Goal: Task Accomplishment & Management: Complete application form

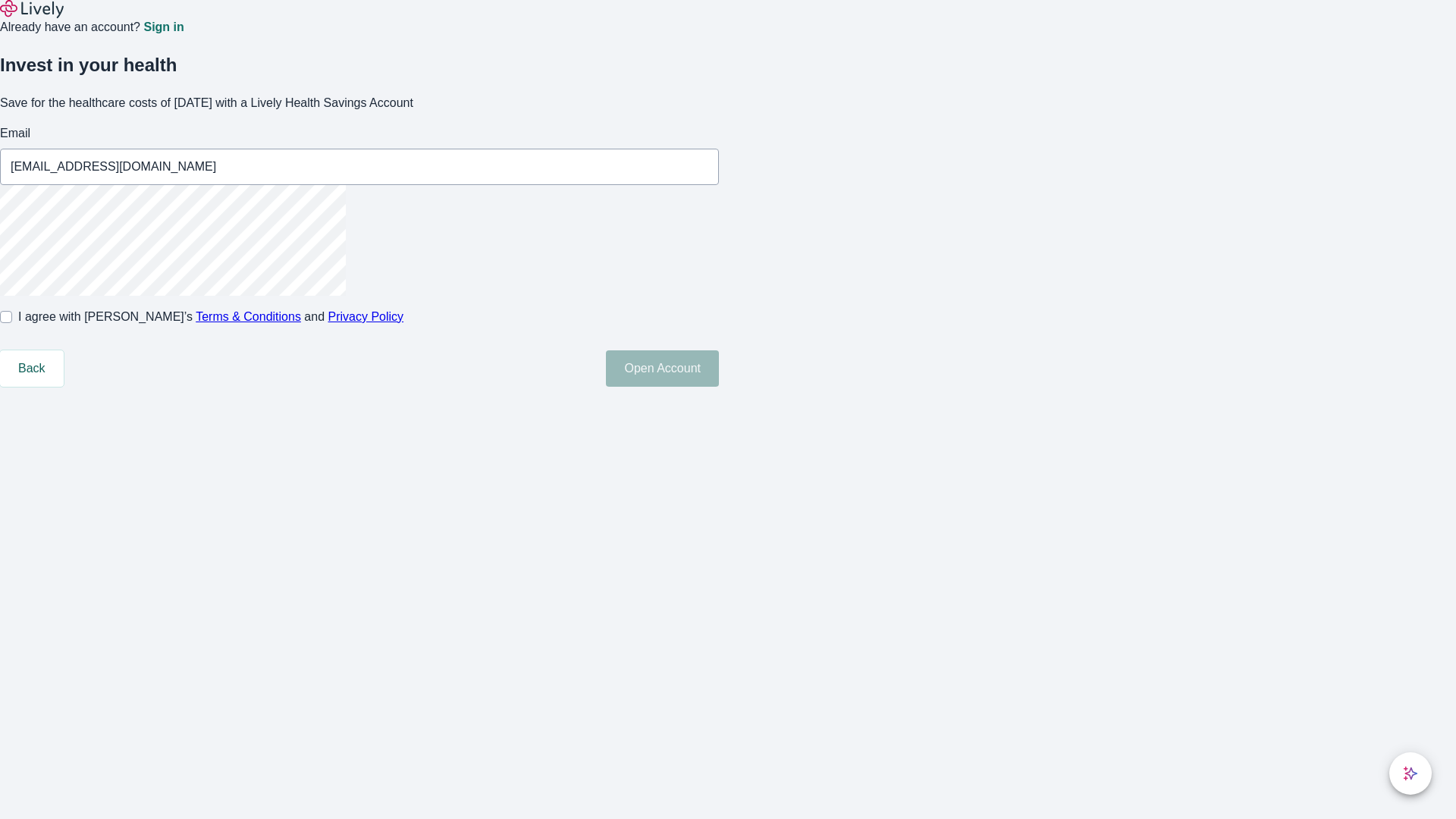
click at [12, 323] on input "I agree with Lively’s Terms & Conditions and Privacy Policy" at bounding box center [6, 317] width 12 height 12
checkbox input "true"
click at [719, 387] on button "Open Account" at bounding box center [662, 368] width 113 height 36
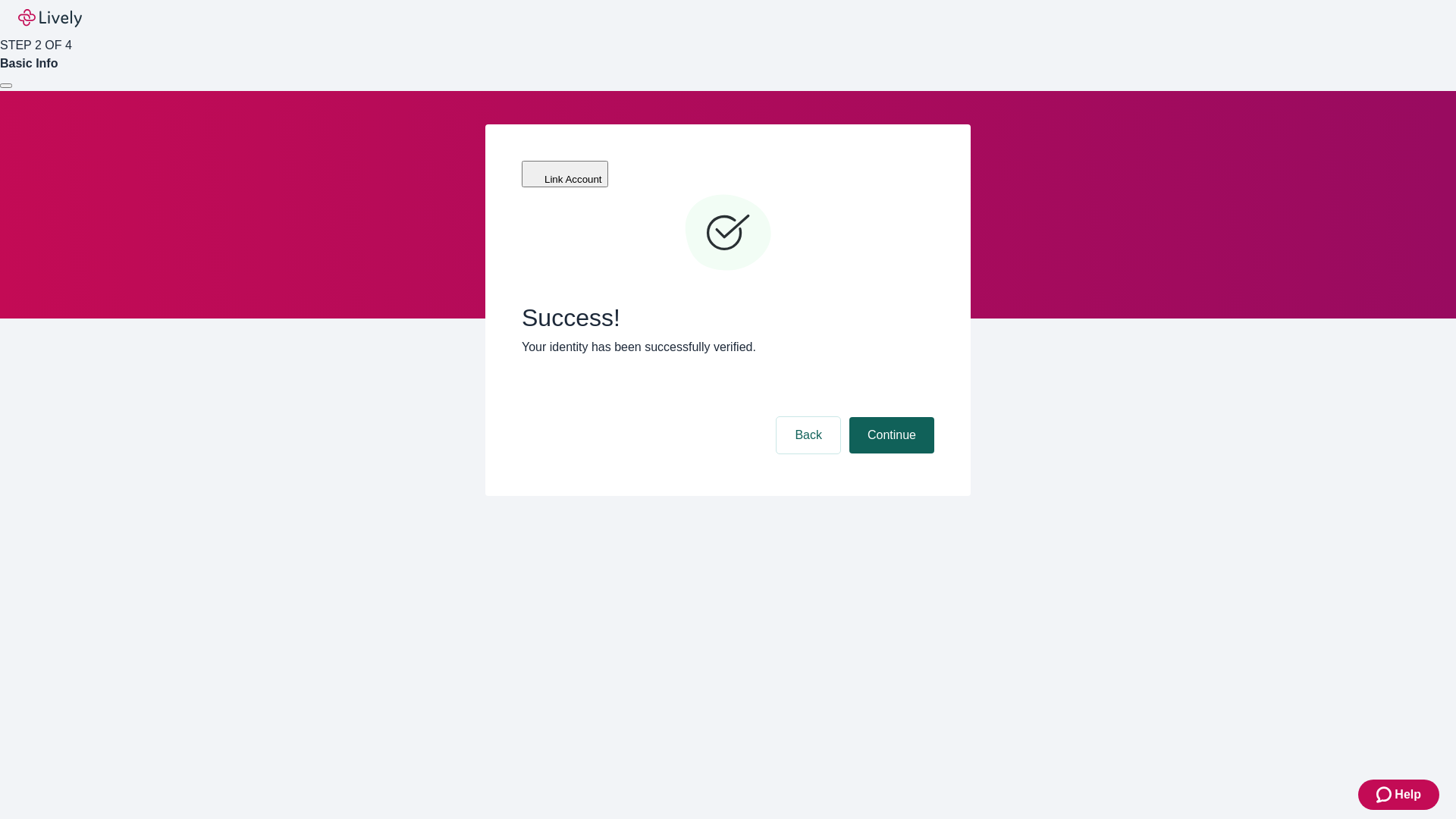
click at [890, 417] on button "Continue" at bounding box center [892, 435] width 85 height 36
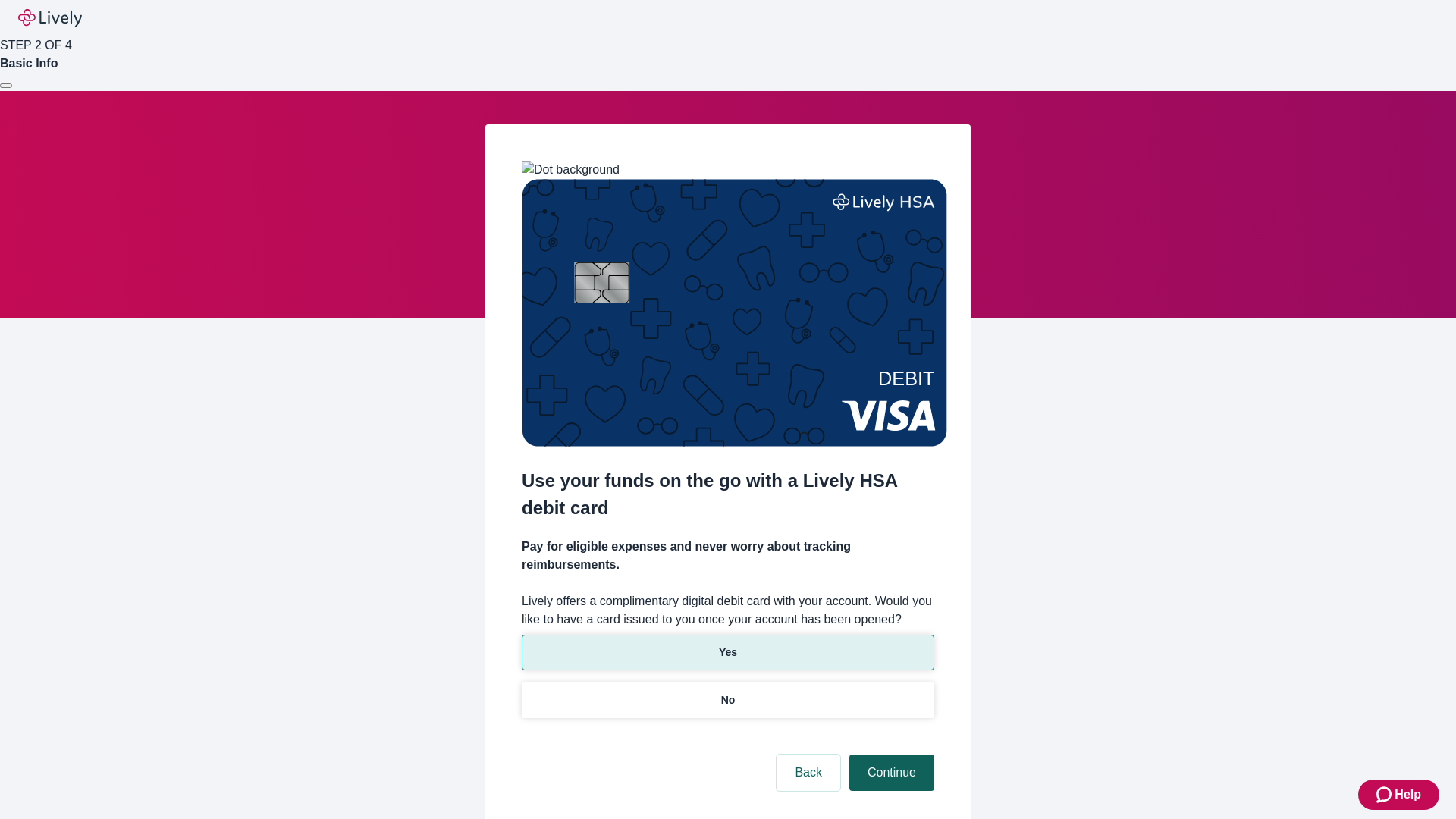
click at [727, 645] on p "Yes" at bounding box center [728, 653] width 18 height 16
click at [890, 755] on button "Continue" at bounding box center [892, 773] width 85 height 36
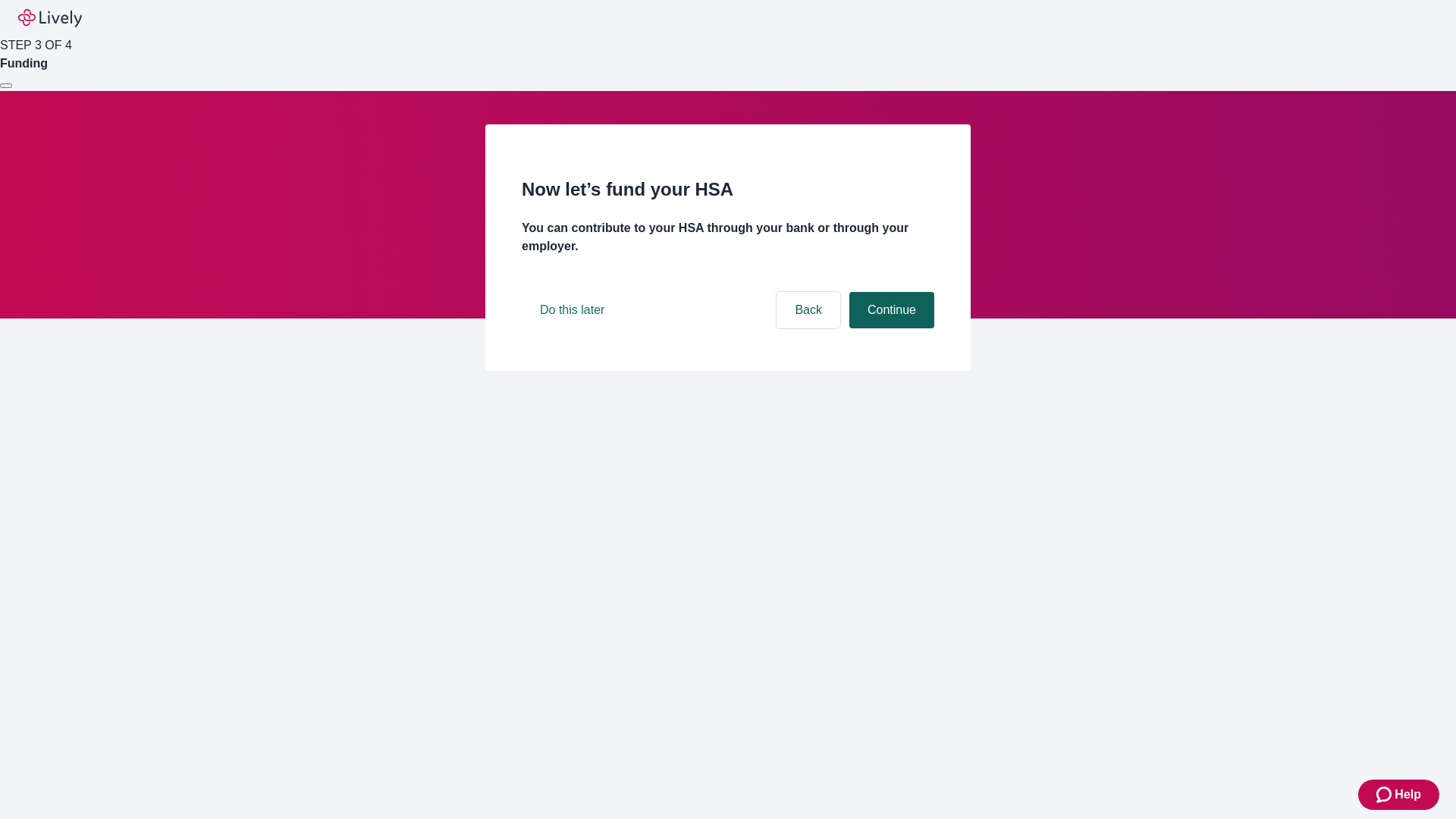
click at [890, 328] on button "Continue" at bounding box center [892, 309] width 85 height 36
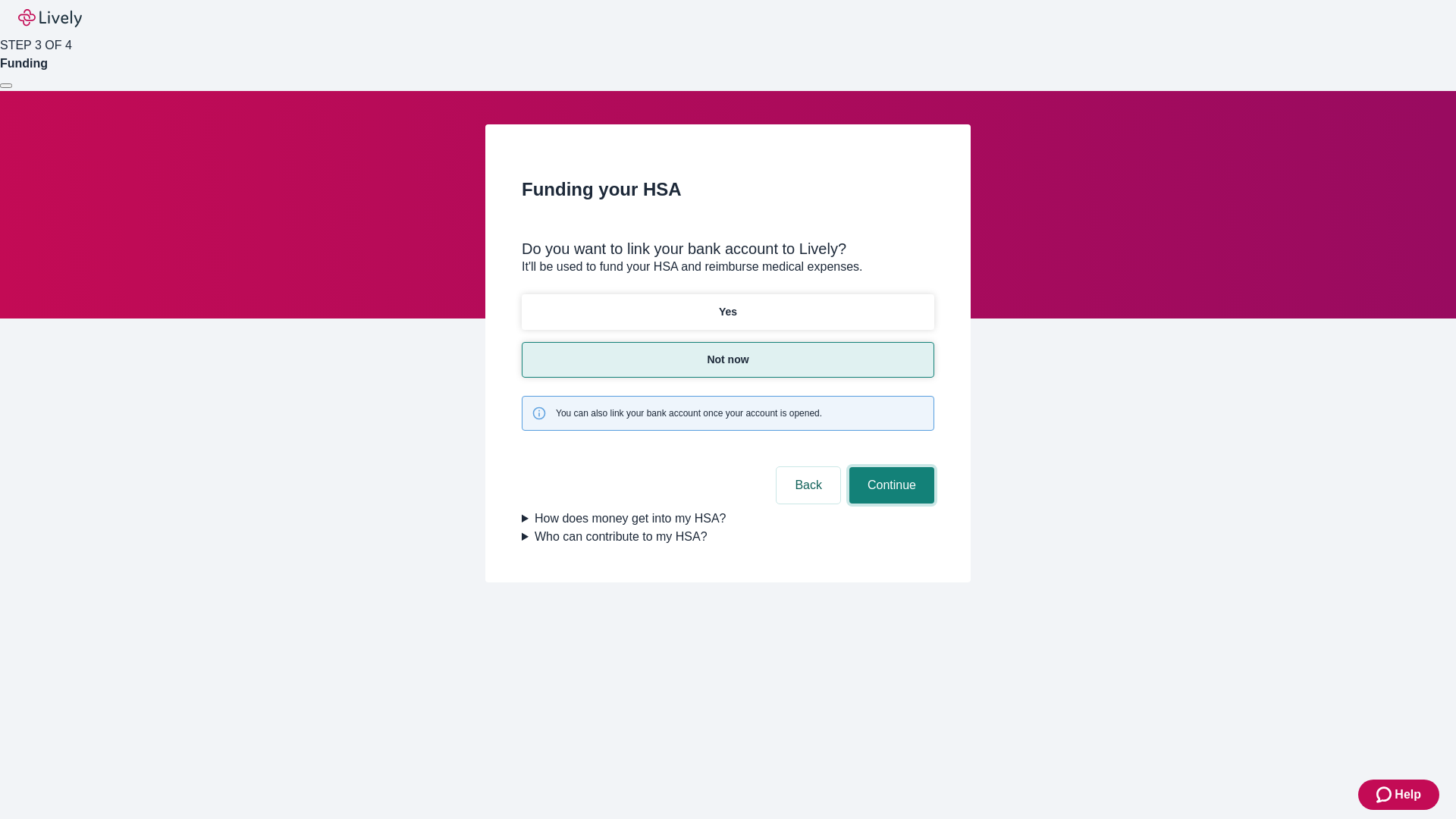
click at [890, 468] on button "Continue" at bounding box center [892, 486] width 85 height 36
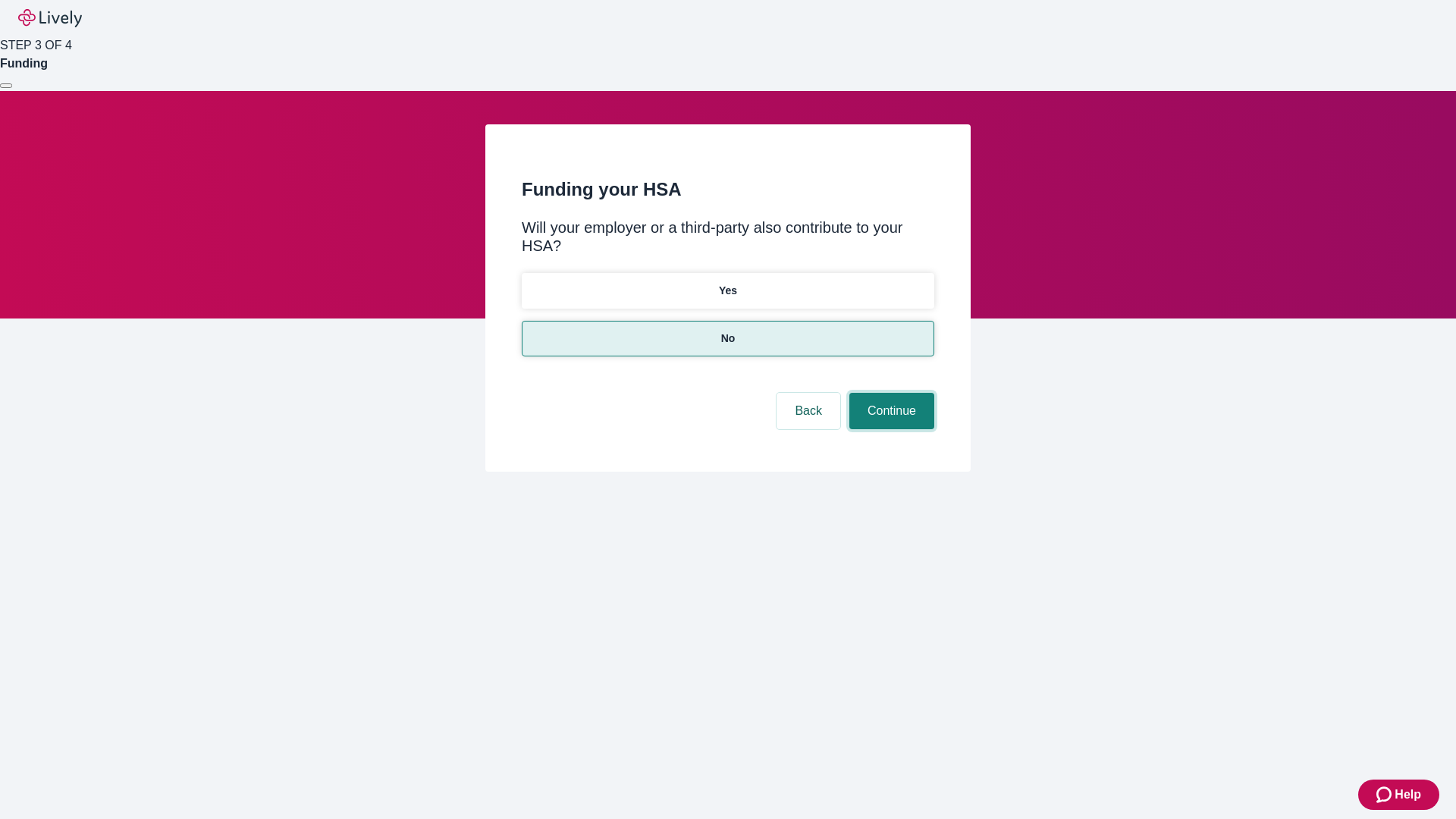
click at [890, 393] on button "Continue" at bounding box center [892, 411] width 85 height 36
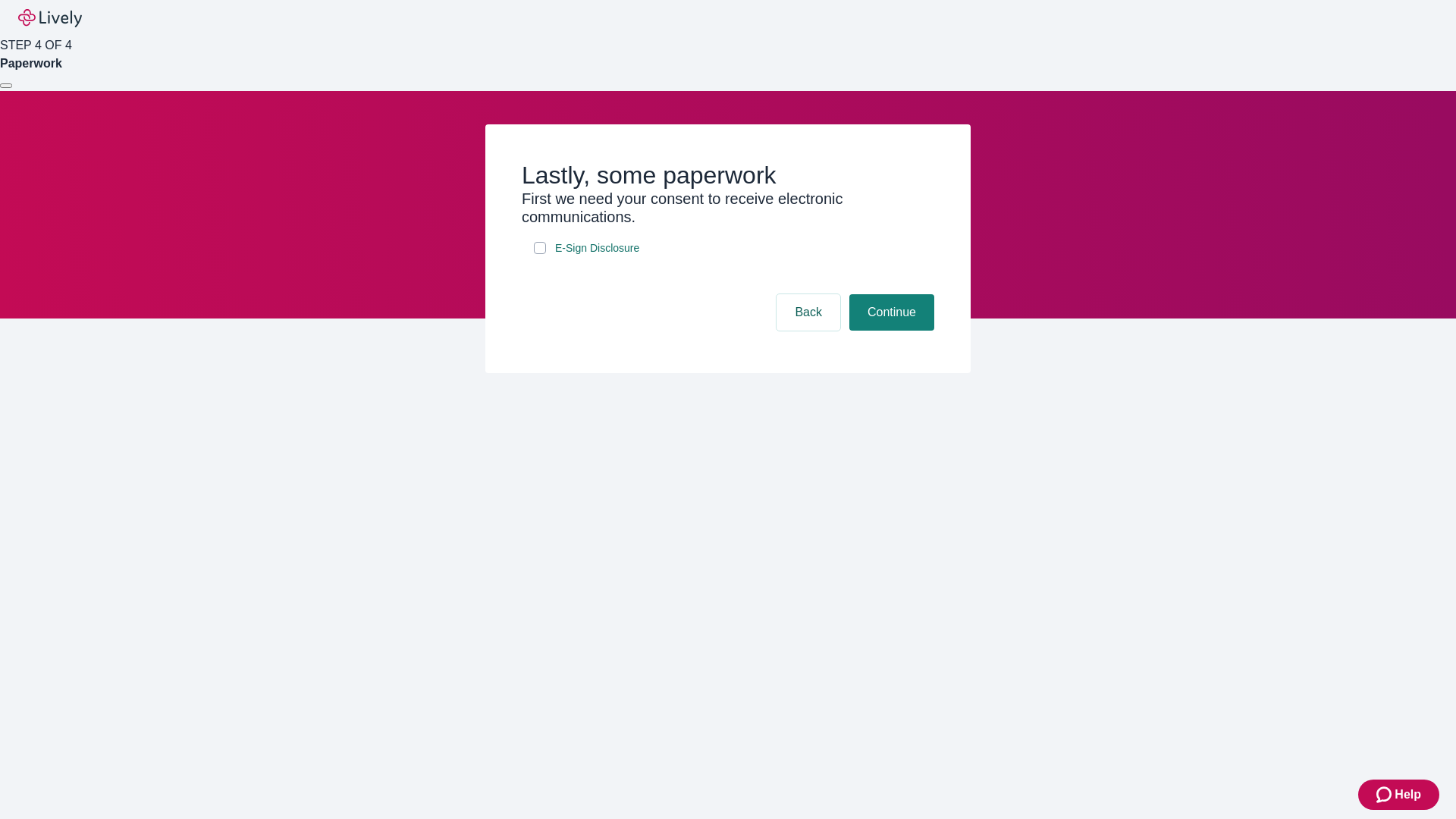
click at [540, 254] on input "E-Sign Disclosure" at bounding box center [540, 248] width 12 height 12
checkbox input "true"
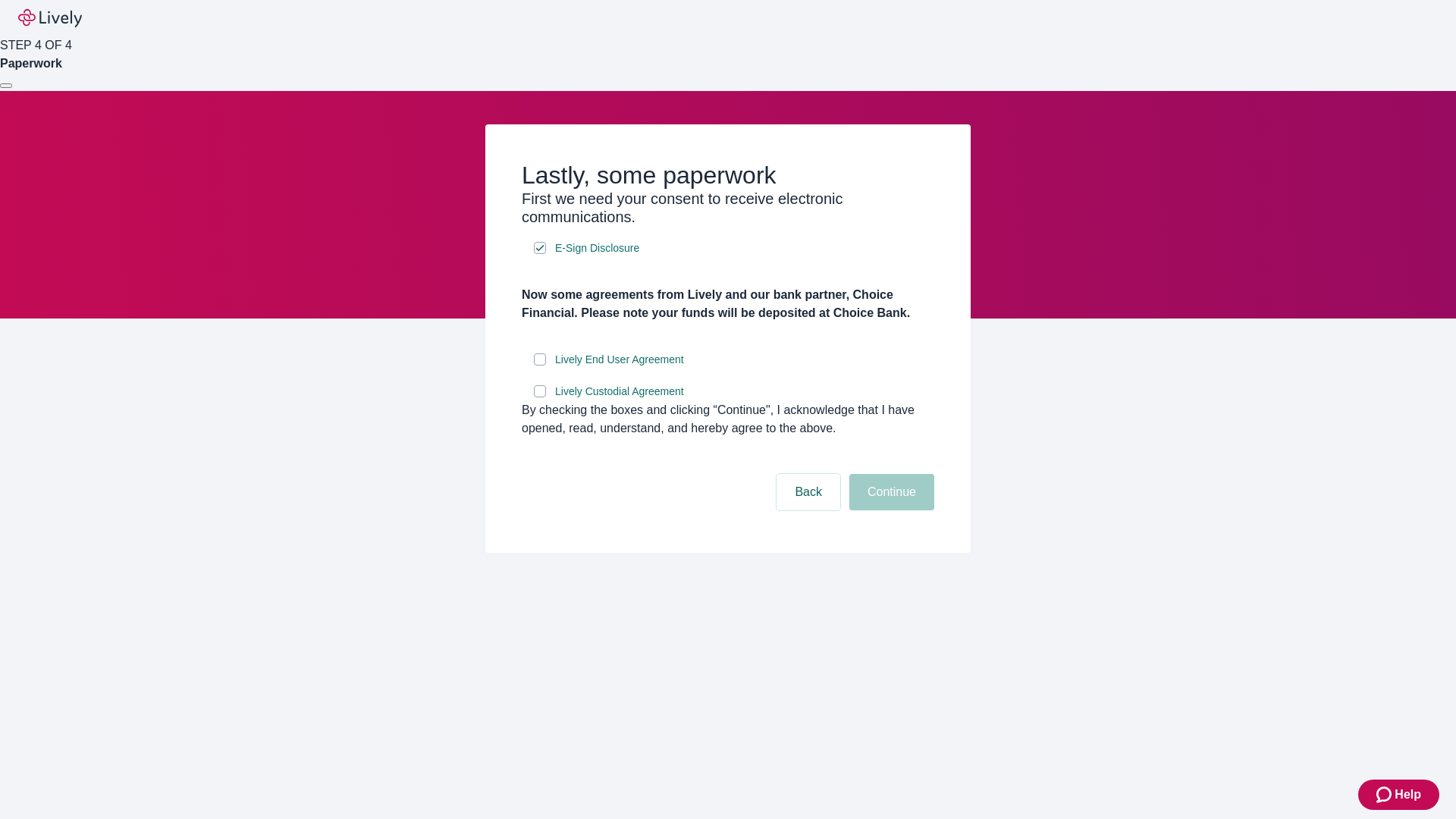
click at [540, 365] on input "Lively End User Agreement" at bounding box center [540, 360] width 12 height 12
checkbox input "true"
click at [540, 397] on input "Lively Custodial Agreement" at bounding box center [540, 391] width 12 height 12
checkbox input "true"
click at [890, 510] on button "Continue" at bounding box center [892, 492] width 85 height 36
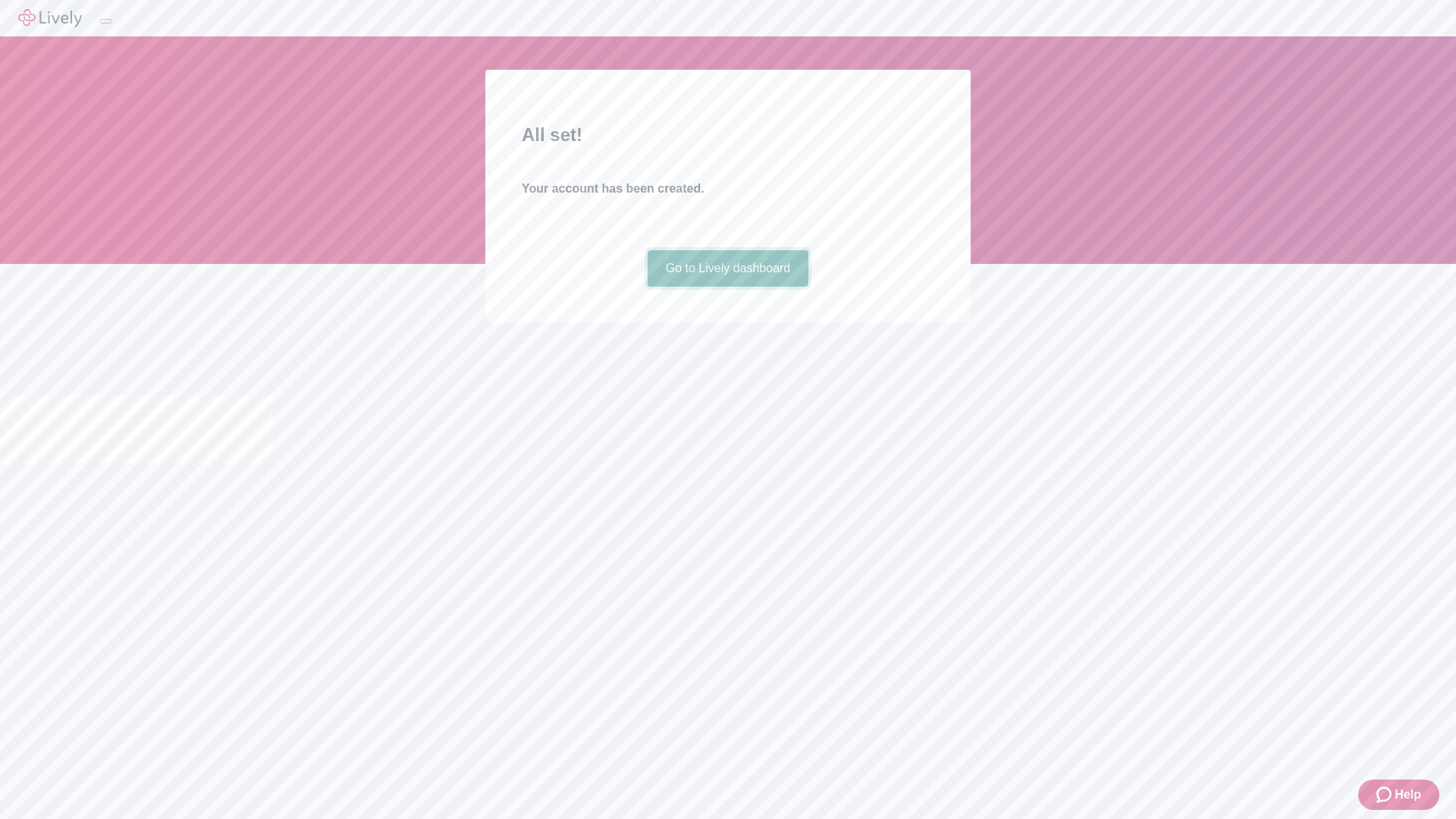
click at [727, 286] on link "Go to Lively dashboard" at bounding box center [729, 269] width 162 height 36
